Goal: Task Accomplishment & Management: Manage account settings

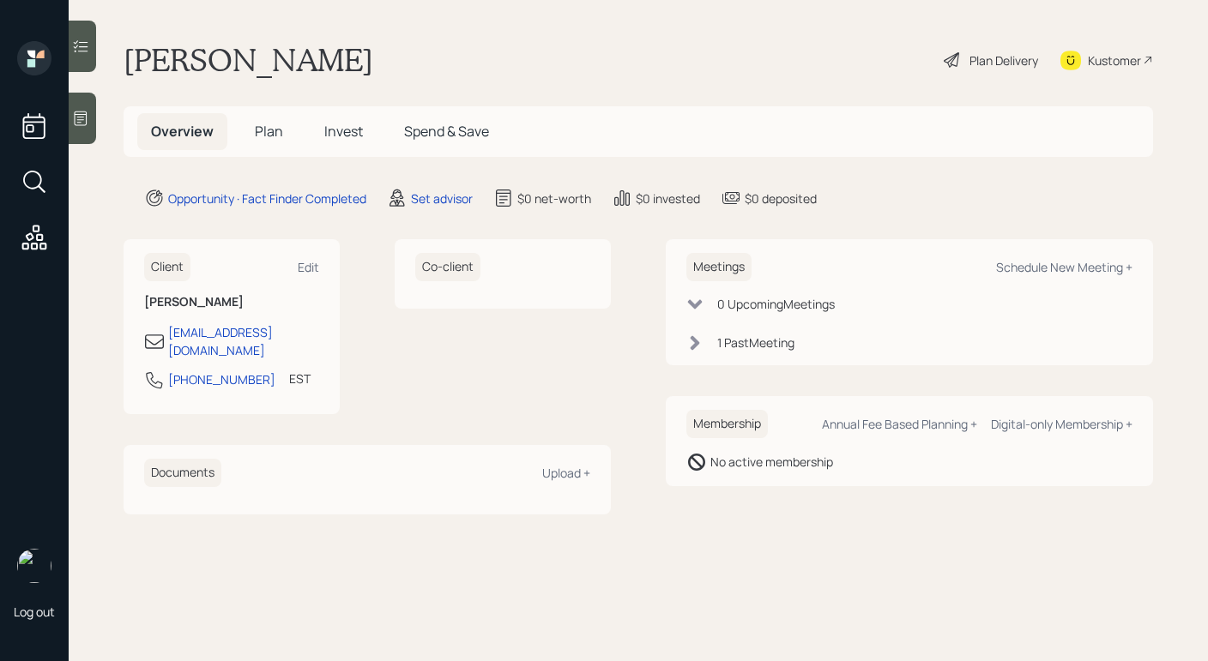
click at [366, 146] on h5 "Invest" at bounding box center [343, 131] width 66 height 37
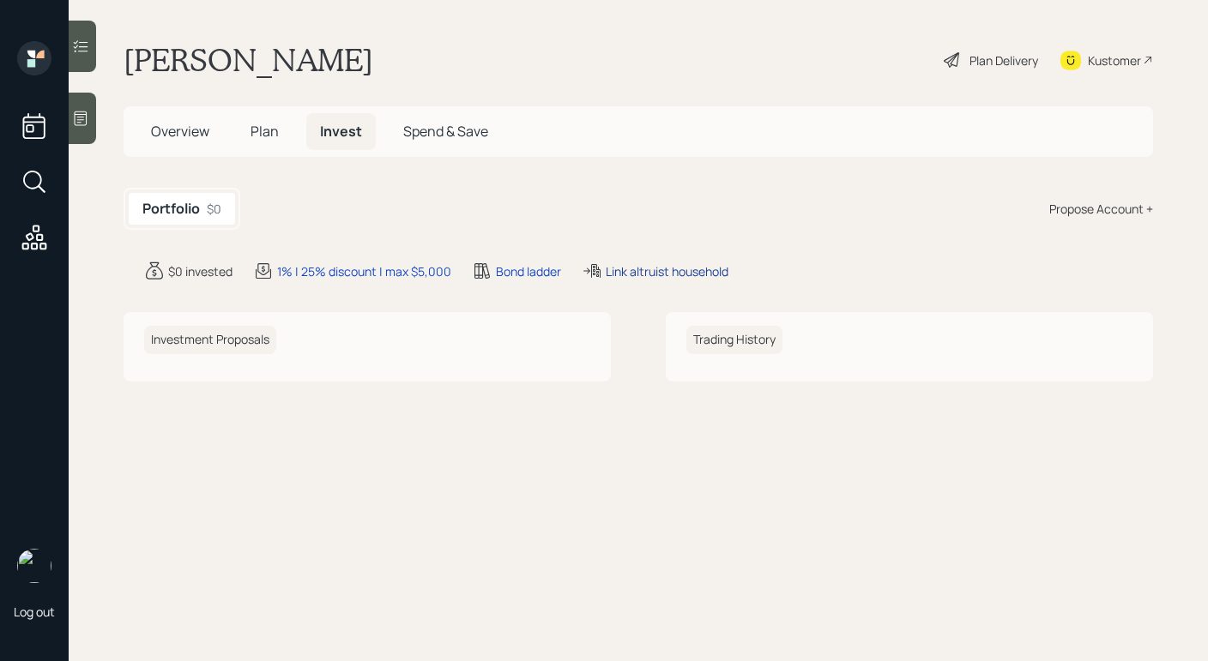
click at [680, 271] on div "Link altruist household" at bounding box center [666, 271] width 123 height 18
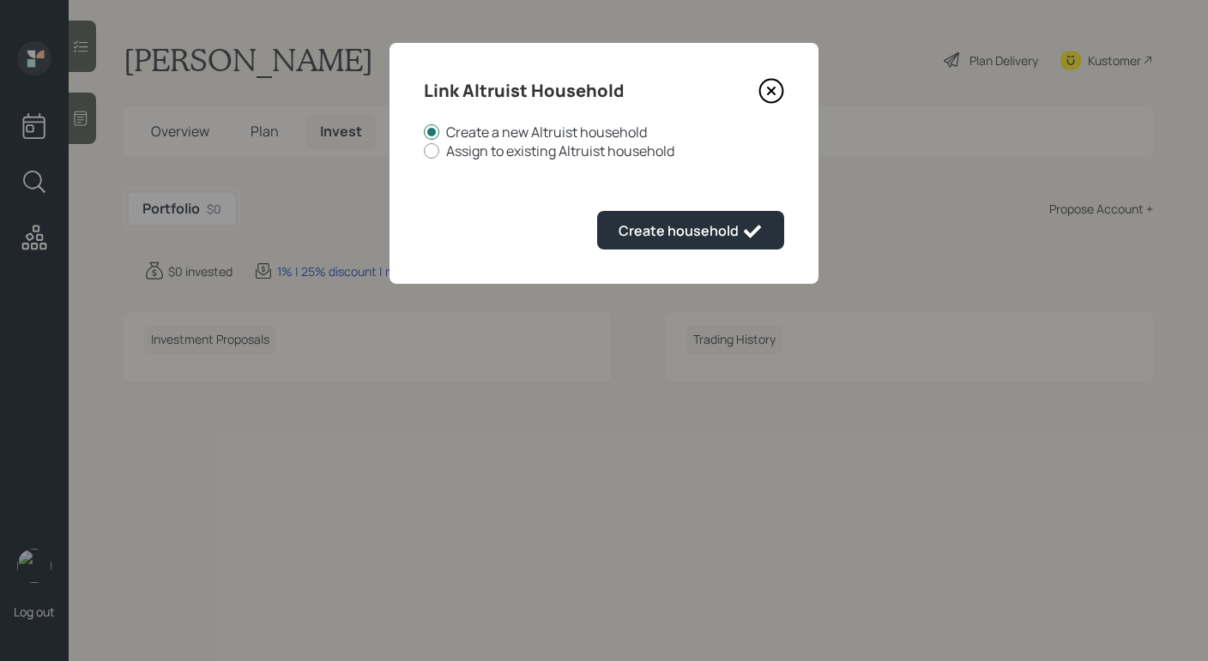
click at [786, 93] on div "Link Altruist Household Create a new Altruist household Assign to existing Altr…" at bounding box center [603, 163] width 429 height 241
click at [784, 93] on div "Link Altruist Household Create a new Altruist household Assign to existing Altr…" at bounding box center [603, 163] width 429 height 241
click at [775, 93] on icon at bounding box center [771, 91] width 26 height 26
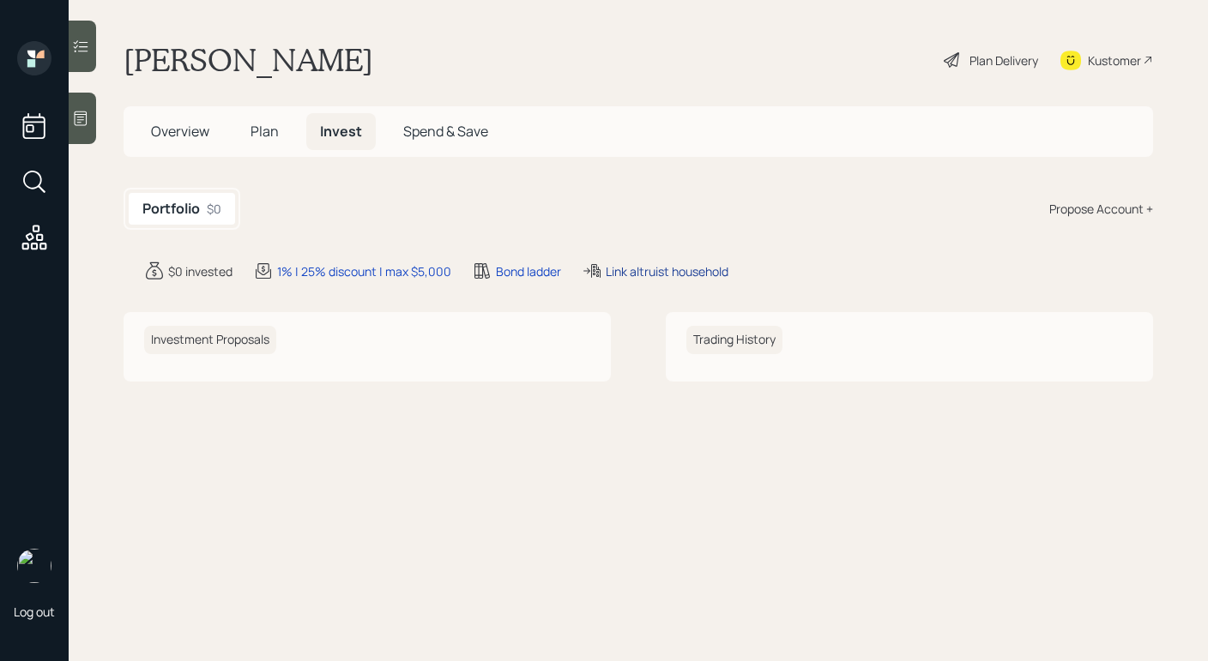
click at [627, 272] on div "Link altruist household" at bounding box center [666, 271] width 123 height 18
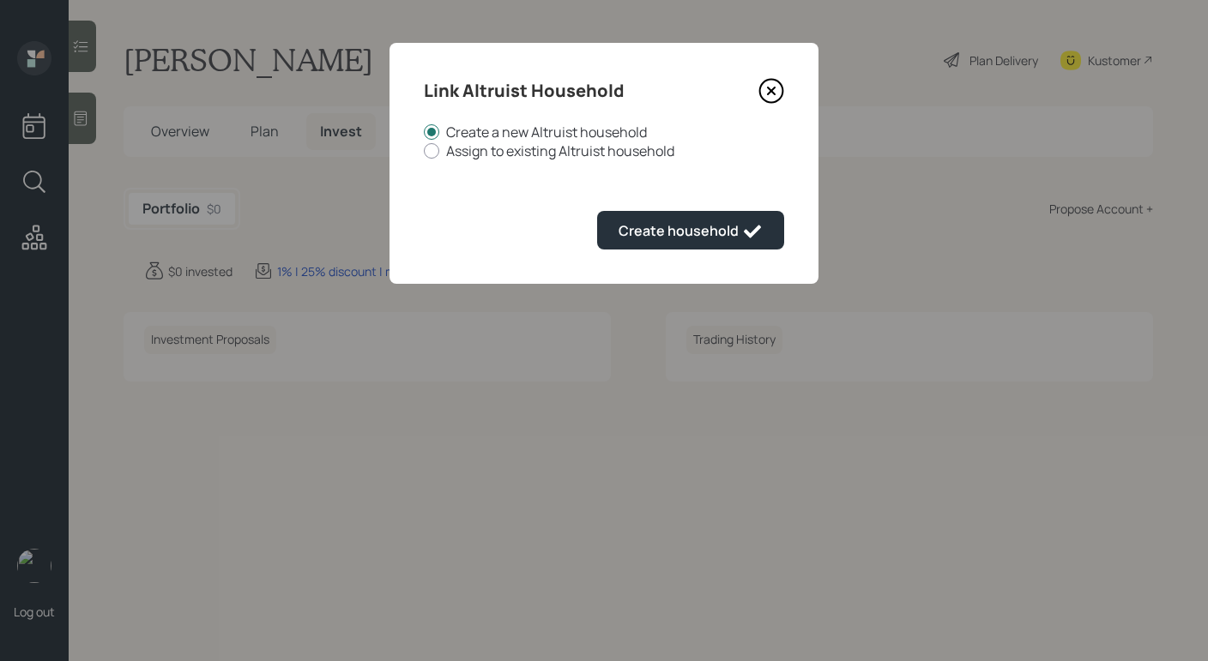
click at [774, 94] on icon at bounding box center [771, 90] width 7 height 7
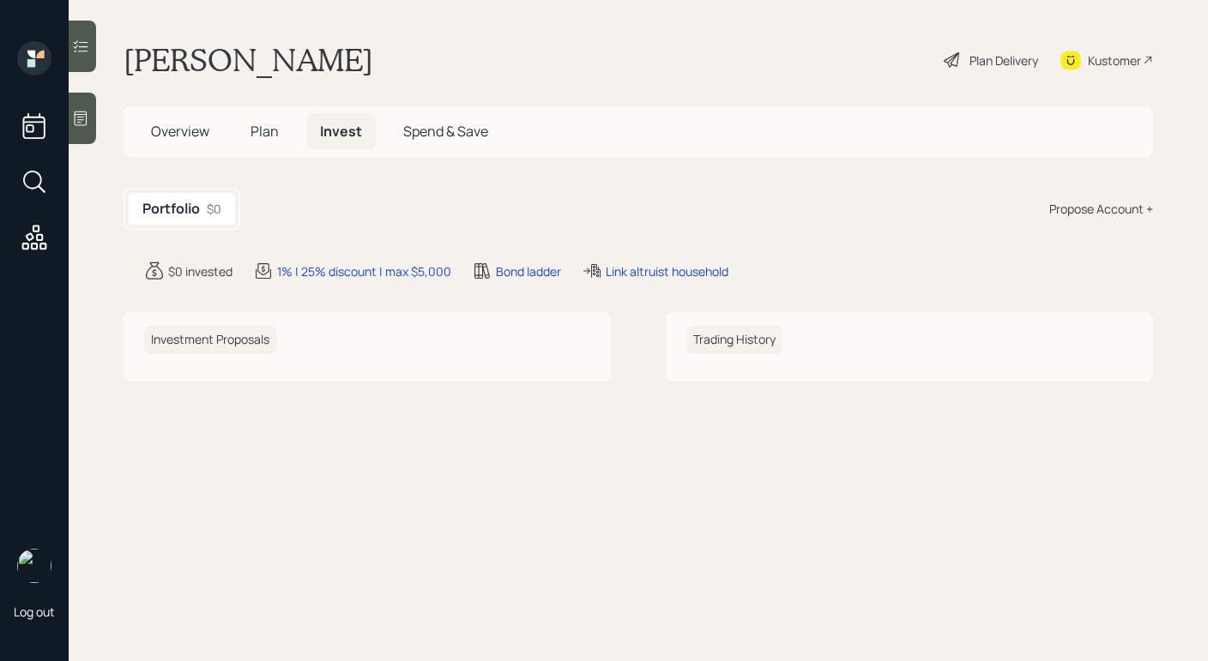
click at [75, 111] on icon at bounding box center [80, 118] width 17 height 17
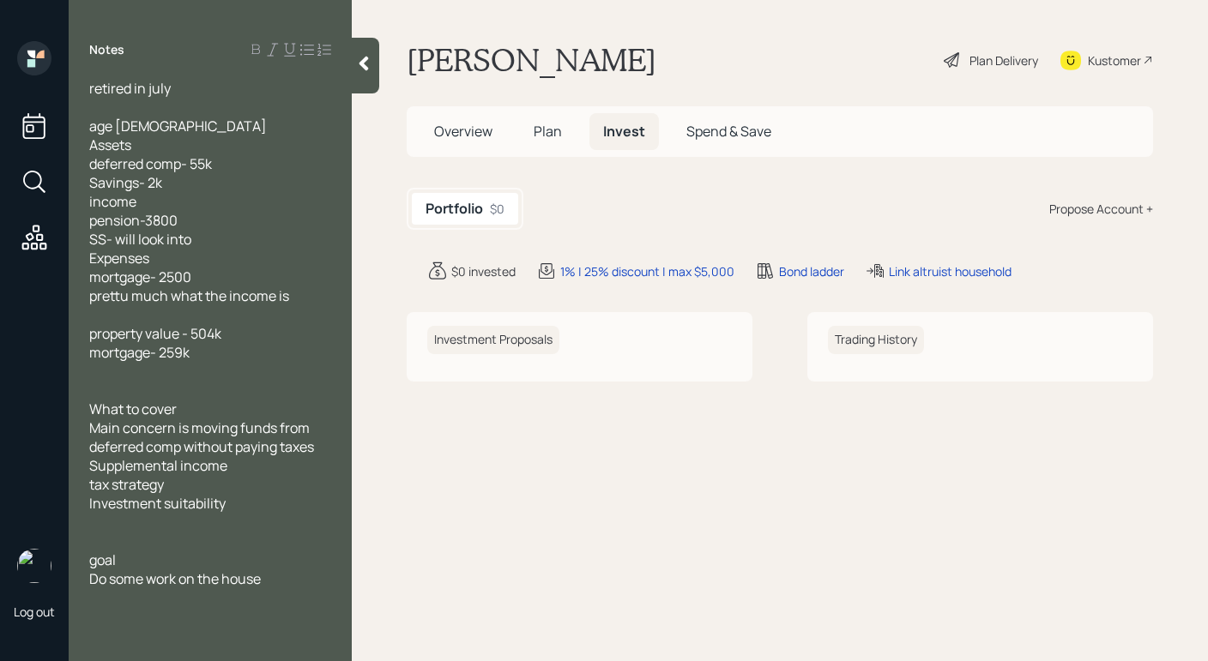
click at [1109, 59] on div "Kustomer" at bounding box center [1113, 60] width 53 height 18
click at [466, 135] on span "Overview" at bounding box center [463, 131] width 58 height 19
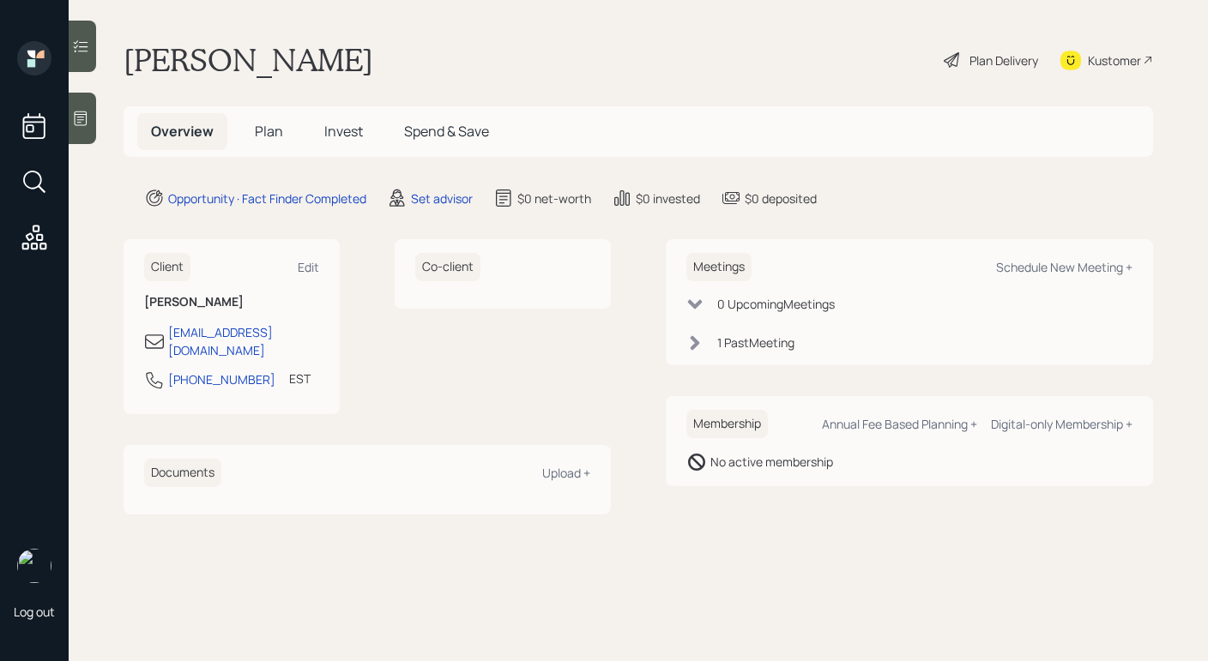
click at [811, 252] on div "Meetings Schedule New Meeting + 0 Upcoming Meeting s 1 Past Meeting" at bounding box center [909, 302] width 487 height 126
click at [97, 129] on main "[PERSON_NAME] Plan Delivery Kustomer Overview Plan Invest Spend & Save Opportun…" at bounding box center [638, 330] width 1139 height 661
click at [87, 130] on div at bounding box center [82, 118] width 27 height 51
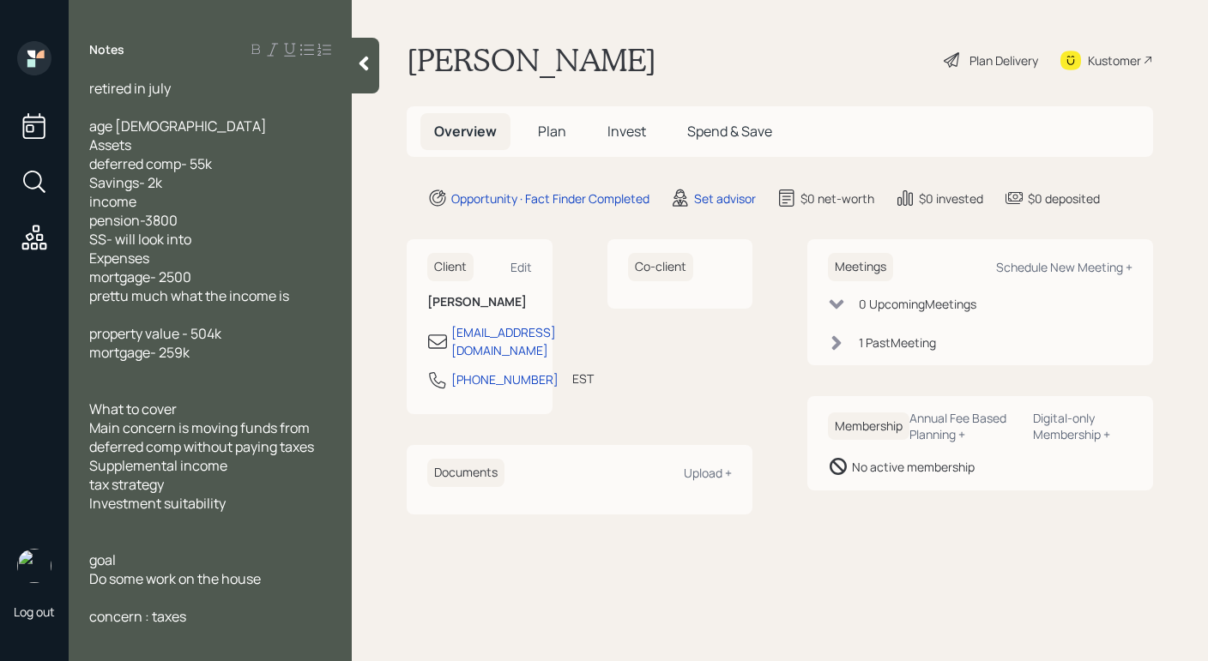
click at [150, 128] on div "age [DEMOGRAPHIC_DATA] Assets deferred comp- 55k Savings- 2k income pension-380…" at bounding box center [210, 211] width 242 height 189
click at [232, 101] on div at bounding box center [210, 107] width 242 height 19
drag, startPoint x: 199, startPoint y: 238, endPoint x: 120, endPoint y: 244, distance: 79.1
click at [120, 244] on div "age [DEMOGRAPHIC_DATA] Assets deferred comp- 55k Savings- 2k income pension-380…" at bounding box center [210, 211] width 242 height 189
click at [212, 279] on div "age [DEMOGRAPHIC_DATA] Assets deferred comp- 55k Savings- 2k income pension-380…" at bounding box center [210, 211] width 242 height 189
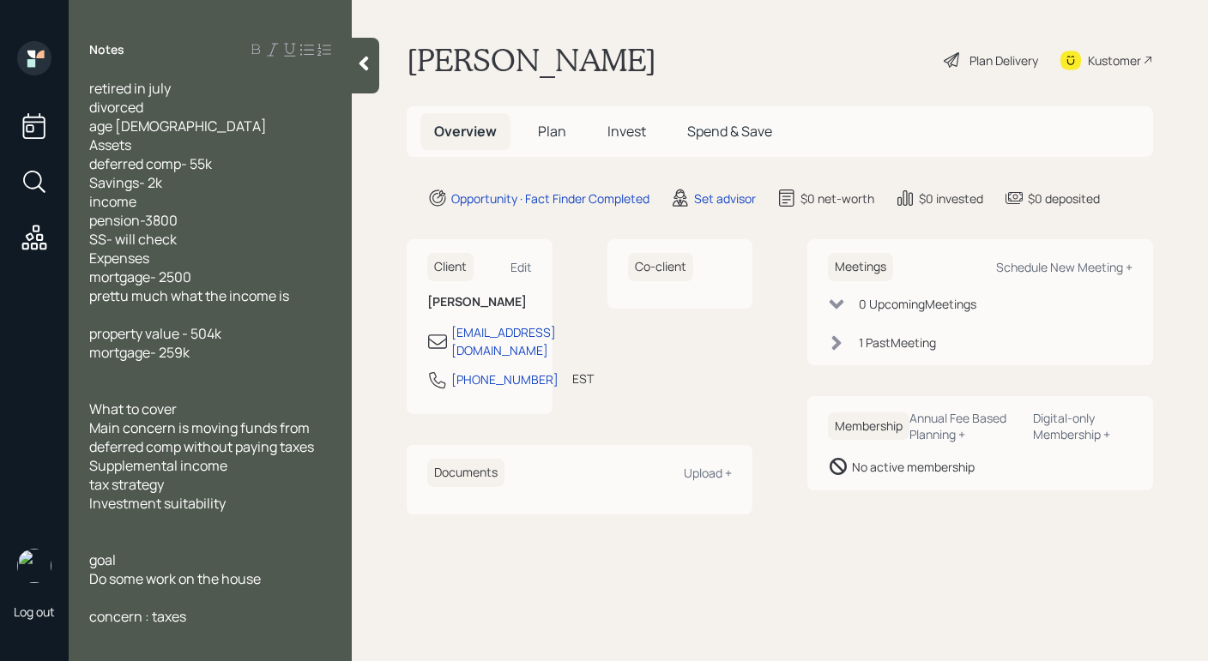
click at [241, 338] on div "property value - 504k mortgage- 259k" at bounding box center [210, 343] width 242 height 38
click at [222, 329] on span "property value - 504kCT mortgage- 259k" at bounding box center [165, 343] width 153 height 38
click at [1063, 268] on div "Schedule New Meeting +" at bounding box center [1064, 267] width 136 height 16
select select "round-[PERSON_NAME]"
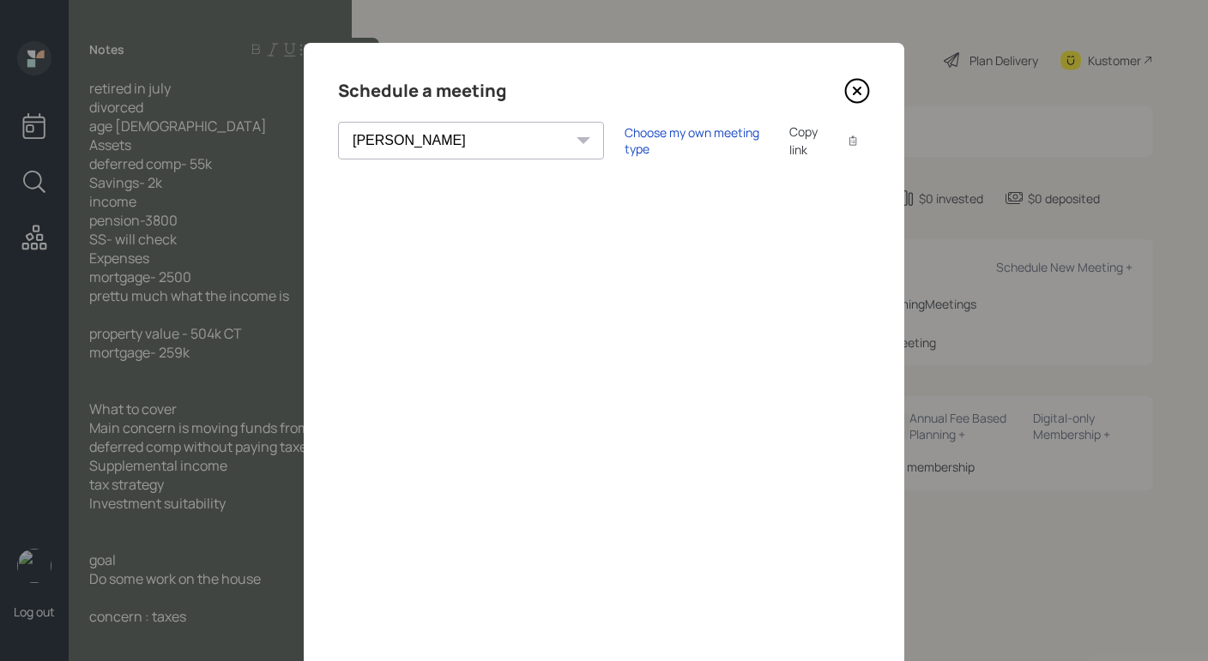
click at [624, 152] on div "Choose my own meeting type Copy link Copy text" at bounding box center [746, 141] width 245 height 36
click at [624, 144] on div "Choose my own meeting type" at bounding box center [696, 140] width 144 height 33
click at [831, 94] on div "Schedule a meeting" at bounding box center [604, 90] width 532 height 27
click at [844, 92] on icon at bounding box center [857, 91] width 26 height 26
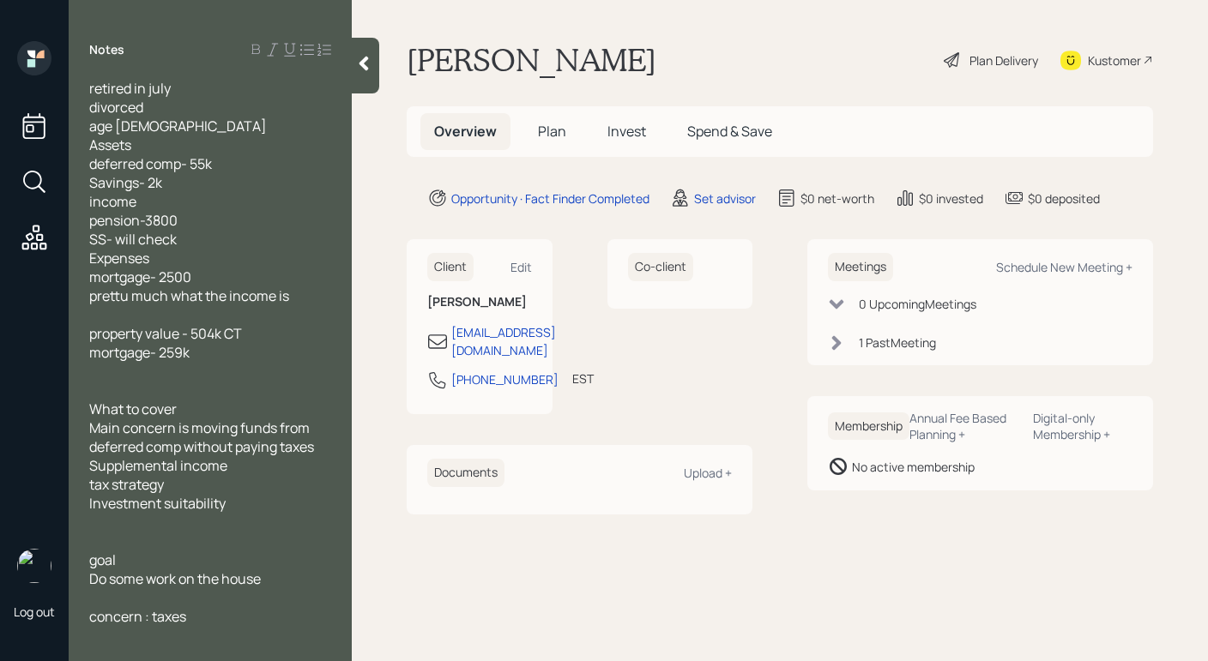
click at [280, 174] on div "age [DEMOGRAPHIC_DATA] Assets deferred comp- 55k Savings- 2k income pension-380…" at bounding box center [210, 211] width 242 height 189
click at [279, 156] on div "age [DEMOGRAPHIC_DATA] Assets deferred comp- 55k Savings- 2k income pension-380…" at bounding box center [210, 211] width 242 height 189
click at [329, 157] on div "age [DEMOGRAPHIC_DATA] Assets deferred comp- 55k concern here Savings- 2k incom…" at bounding box center [210, 211] width 242 height 189
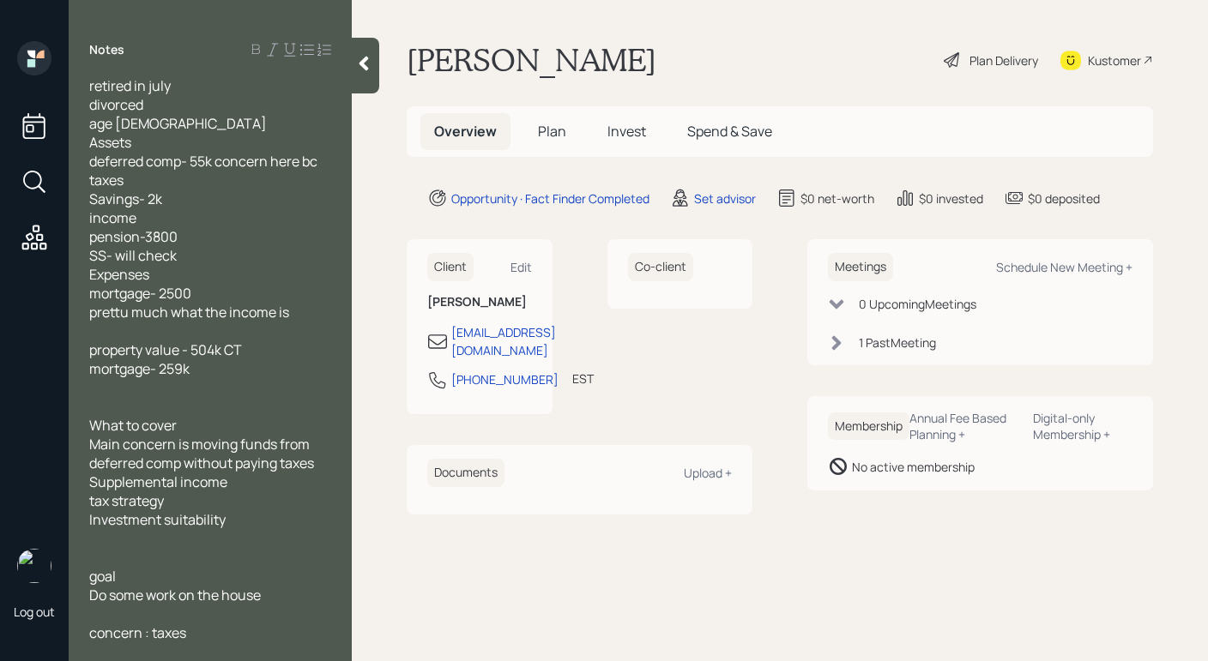
scroll to position [3, 0]
drag, startPoint x: 221, startPoint y: 637, endPoint x: 82, endPoint y: 641, distance: 139.0
click at [80, 642] on div "Notes retired in july divorced age [DEMOGRAPHIC_DATA] Assets deferred comp- 55k…" at bounding box center [210, 330] width 283 height 661
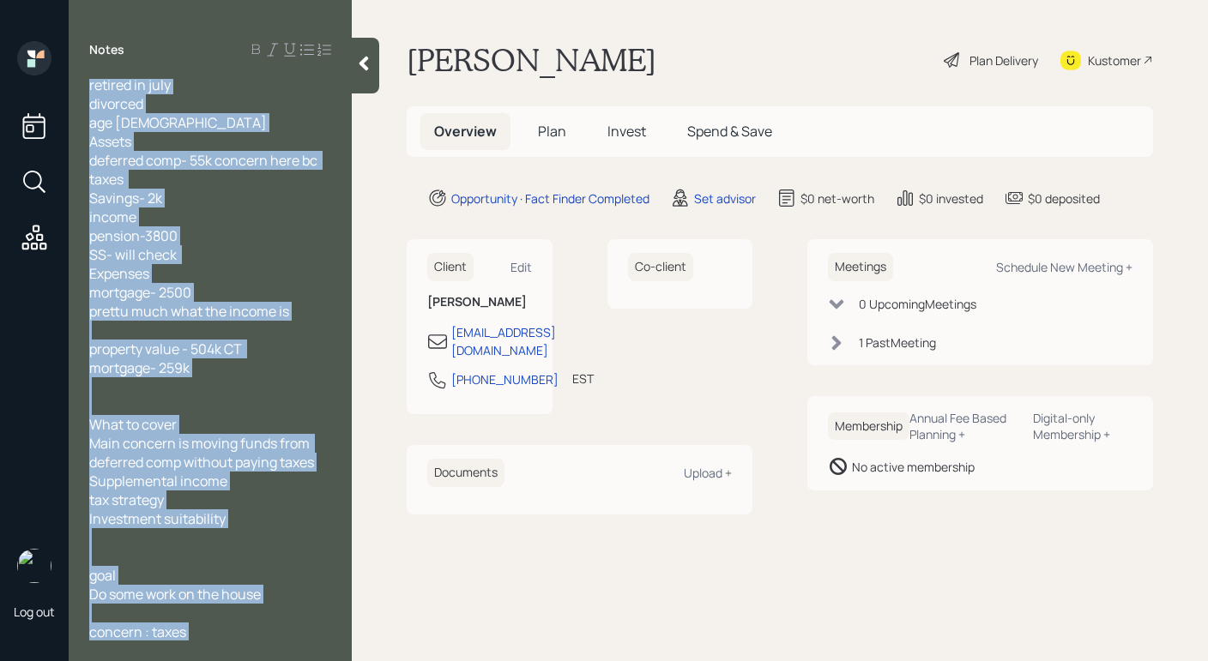
drag, startPoint x: 239, startPoint y: 651, endPoint x: 160, endPoint y: 629, distance: 82.8
click at [160, 629] on div "Notes retired in july divorced age [DEMOGRAPHIC_DATA] Assets deferred comp- 55k…" at bounding box center [210, 330] width 283 height 661
click at [190, 635] on div "concern : taxes" at bounding box center [210, 632] width 242 height 19
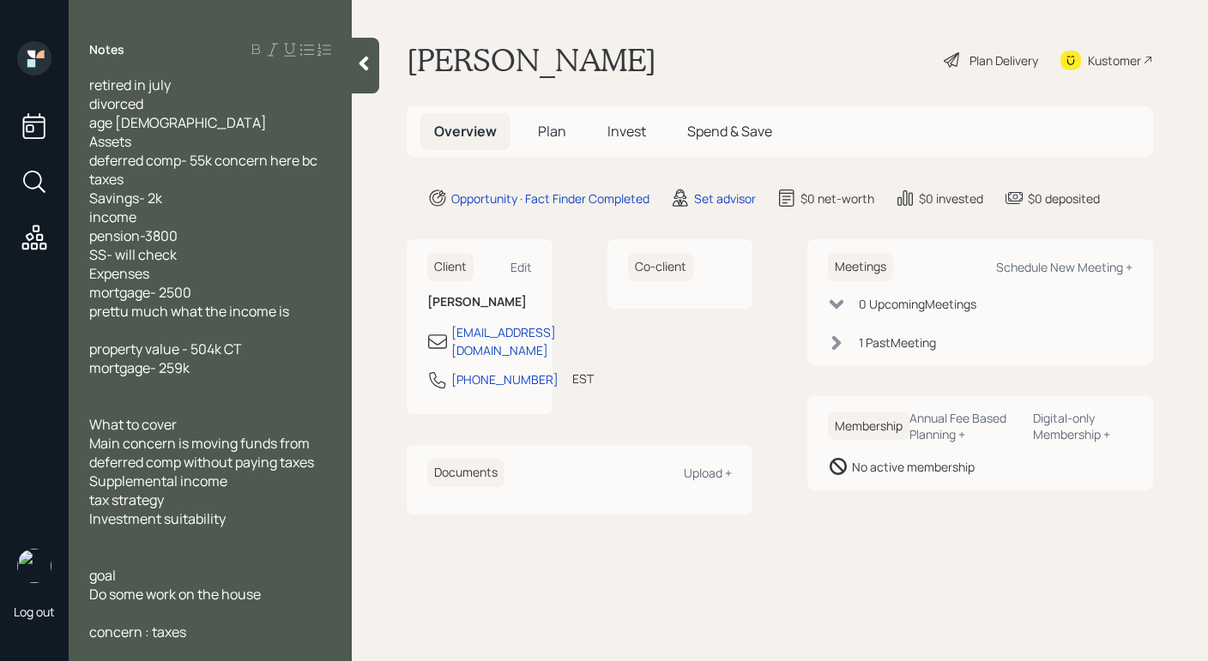
drag, startPoint x: 216, startPoint y: 637, endPoint x: 83, endPoint y: 629, distance: 133.2
click at [80, 629] on div "retired in july divorced age [DEMOGRAPHIC_DATA] Assets deferred comp- 55k conce…" at bounding box center [210, 360] width 283 height 562
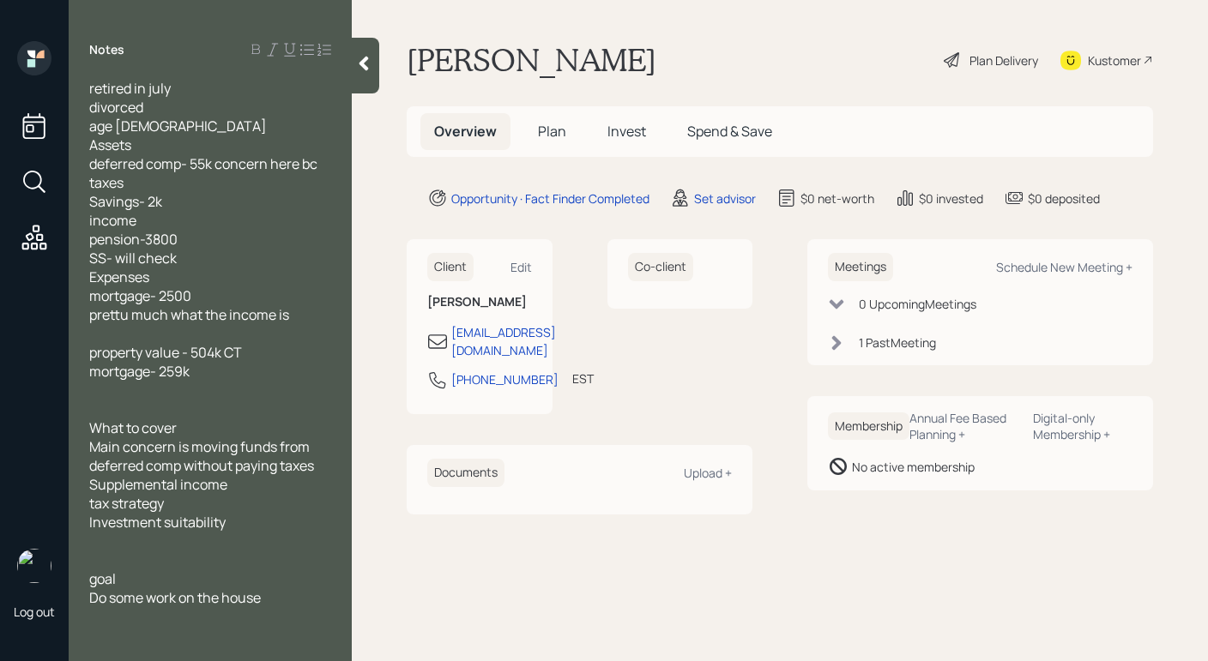
scroll to position [0, 0]
click at [27, 575] on img at bounding box center [34, 566] width 34 height 34
click at [32, 569] on img at bounding box center [34, 566] width 34 height 34
click at [214, 261] on div "age [DEMOGRAPHIC_DATA] Assets deferred comp- 55k concern here bc taxes Savings-…" at bounding box center [210, 221] width 242 height 208
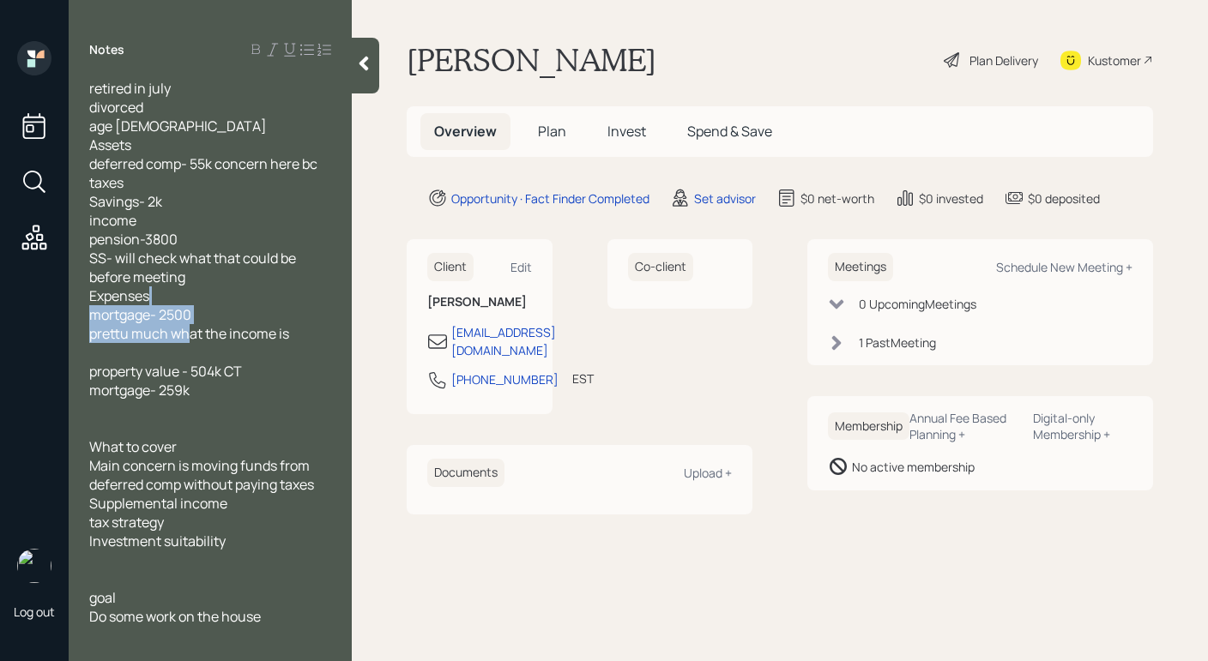
drag, startPoint x: 310, startPoint y: 336, endPoint x: 83, endPoint y: 340, distance: 227.3
click at [83, 340] on div "retired in july divorced age [DEMOGRAPHIC_DATA] Assets deferred comp- 55k conce…" at bounding box center [210, 352] width 283 height 547
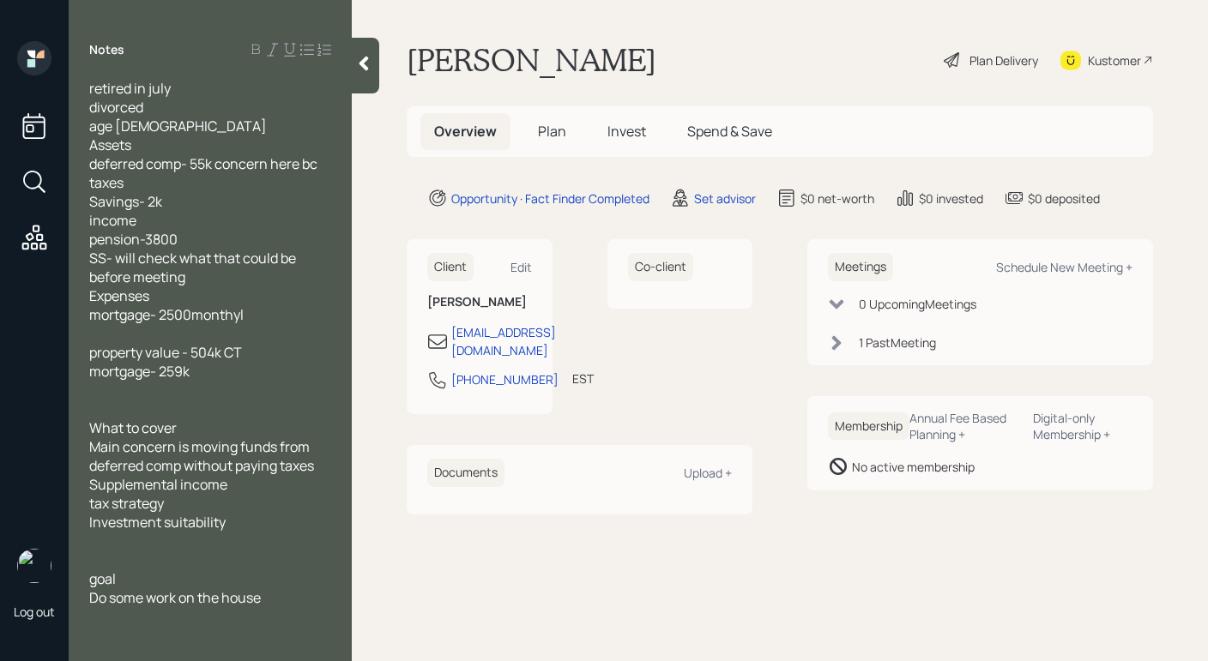
click at [193, 314] on span "age [DEMOGRAPHIC_DATA] Assets deferred comp- 55k concern here bc taxes Savings-…" at bounding box center [204, 221] width 231 height 208
